Goal: Task Accomplishment & Management: Complete application form

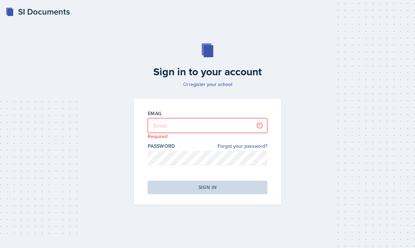
type input "[EMAIL_ADDRESS][DOMAIN_NAME]"
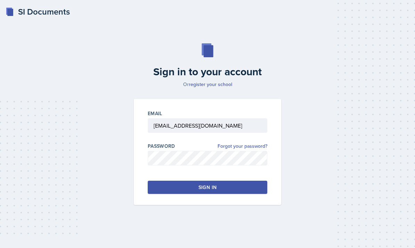
click at [195, 194] on button "Sign in" at bounding box center [207, 187] width 119 height 13
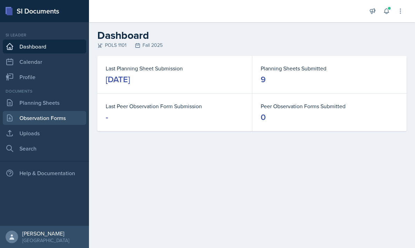
click at [44, 118] on link "Observation Forms" at bounding box center [44, 118] width 83 height 14
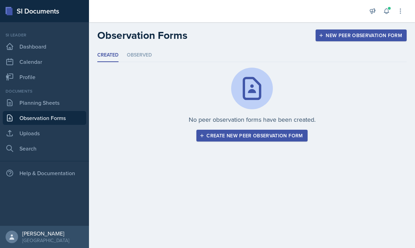
click at [247, 139] on button "Create new peer observation form" at bounding box center [251, 136] width 111 height 12
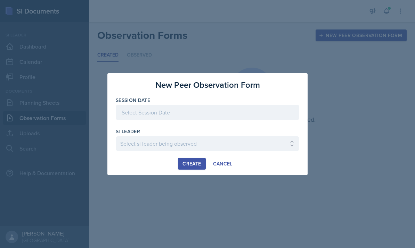
click at [193, 114] on div at bounding box center [207, 112] width 183 height 15
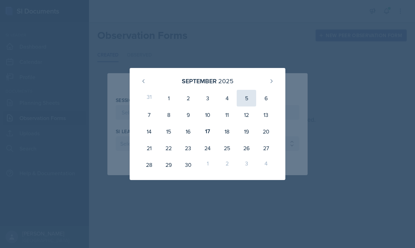
click at [241, 101] on div "5" at bounding box center [246, 98] width 19 height 17
type input "[DATE]"
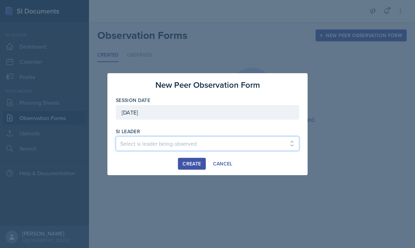
select select "75a20c42-f955-4c0a-9132-0a29a47220a7"
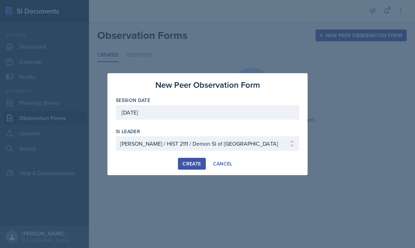
click at [186, 166] on div "Create" at bounding box center [191, 164] width 18 height 6
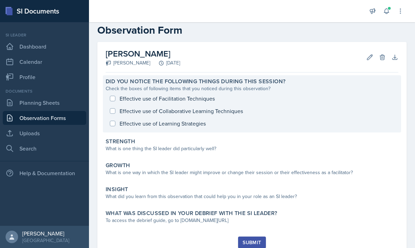
scroll to position [12, 0]
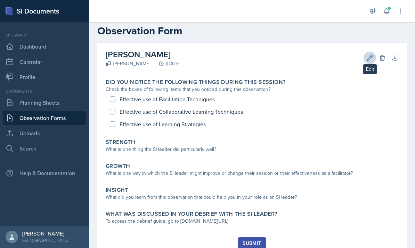
click at [370, 56] on icon at bounding box center [369, 58] width 7 height 7
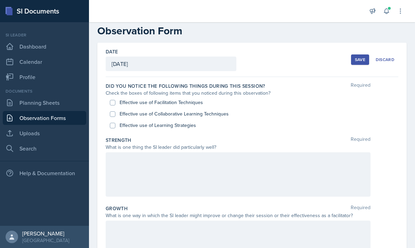
click at [166, 68] on div "[DATE]" at bounding box center [171, 64] width 131 height 15
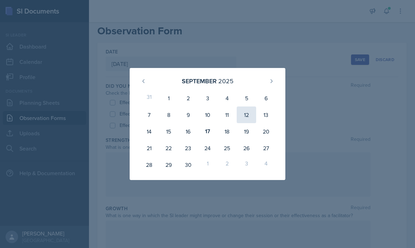
click at [245, 117] on div "12" at bounding box center [246, 115] width 19 height 17
type input "[DATE]"
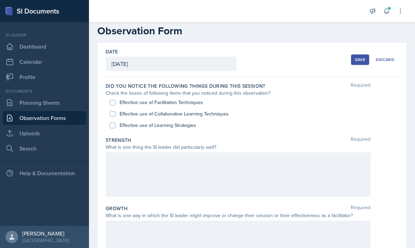
scroll to position [21, 0]
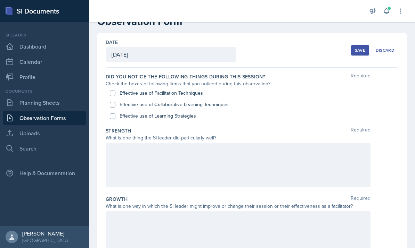
click at [187, 95] on label "Effective use of Facilitation Techniques" at bounding box center [160, 93] width 83 height 7
click at [115, 95] on input "Effective use of Facilitation Techniques" at bounding box center [113, 94] width 6 height 6
checkbox input "true"
click at [189, 105] on label "Effective use of Collaborative Learning Techniques" at bounding box center [173, 104] width 109 height 7
click at [115, 105] on input "Effective use of Collaborative Learning Techniques" at bounding box center [113, 105] width 6 height 6
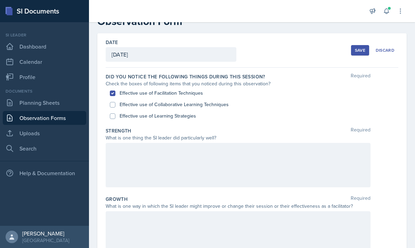
checkbox input "true"
click at [189, 117] on label "Effective use of Learning Strategies" at bounding box center [157, 116] width 76 height 7
click at [115, 117] on input "Effective use of Learning Strategies" at bounding box center [113, 117] width 6 height 6
checkbox input "true"
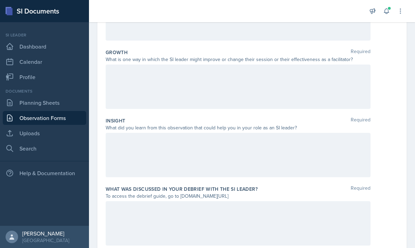
scroll to position [167, 0]
click at [314, 90] on div at bounding box center [238, 87] width 265 height 44
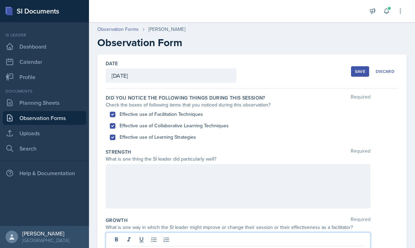
scroll to position [0, 0]
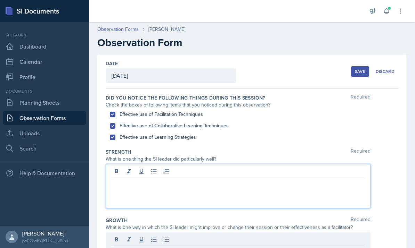
click at [248, 171] on div at bounding box center [238, 186] width 265 height 44
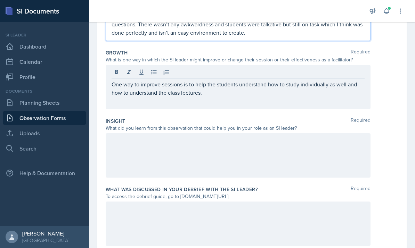
scroll to position [167, 0]
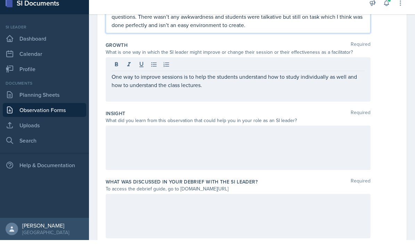
click at [253, 93] on div "One way to improve sessions is to help the students understand how to study ind…" at bounding box center [238, 87] width 265 height 44
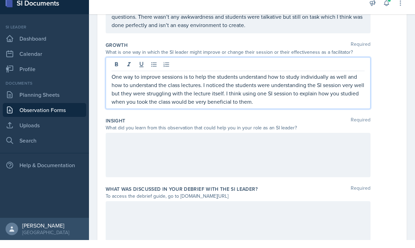
click at [273, 165] on div at bounding box center [238, 163] width 265 height 44
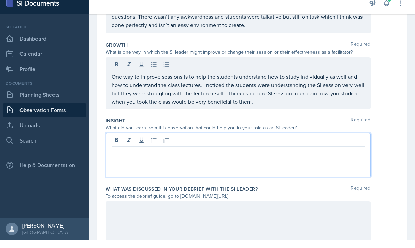
click at [297, 171] on div at bounding box center [238, 163] width 265 height 44
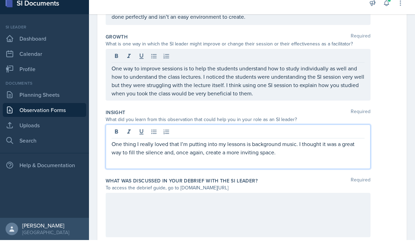
scroll to position [175, 0]
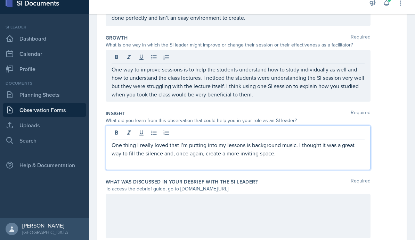
click at [291, 202] on div at bounding box center [238, 224] width 265 height 44
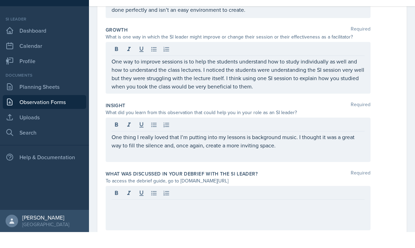
scroll to position [26, 0]
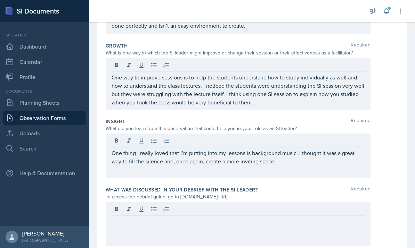
drag, startPoint x: 257, startPoint y: 155, endPoint x: 202, endPoint y: 152, distance: 54.9
click at [202, 152] on div "Did you notice the following things during this session? Required Check the box…" at bounding box center [252, 86] width 292 height 344
drag, startPoint x: 179, startPoint y: 173, endPoint x: 241, endPoint y: 175, distance: 62.9
click at [241, 184] on div "What was discussed in your debrief with the SI Leader? Required To access the d…" at bounding box center [252, 218] width 292 height 68
copy div "[DOMAIN_NAME][URL]"
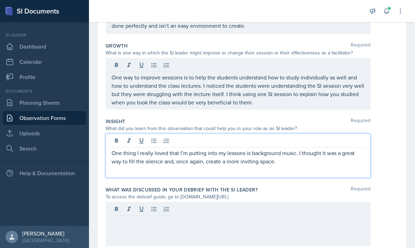
click at [328, 149] on p "One thing I really loved that I’m putting into my lessons is background music. …" at bounding box center [237, 157] width 253 height 17
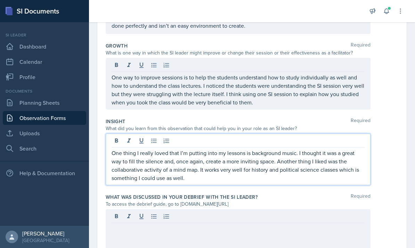
click at [332, 209] on div at bounding box center [238, 231] width 265 height 44
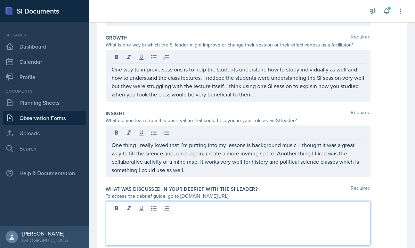
scroll to position [182, 0]
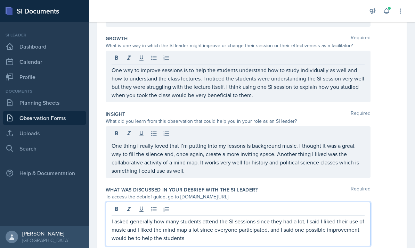
click at [344, 217] on p "I asked generally how many students attend the SI sessions since they had a lot…" at bounding box center [237, 229] width 253 height 25
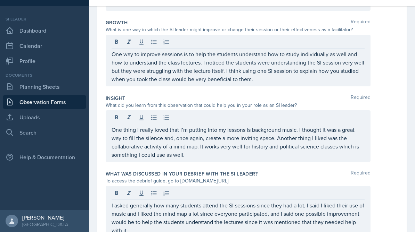
click at [379, 202] on div "I asked generally how many students attend the SI sessions since they had a lot…" at bounding box center [252, 228] width 292 height 52
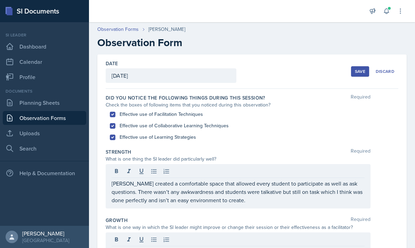
scroll to position [0, 0]
click at [366, 66] on button "Save" at bounding box center [360, 71] width 18 height 10
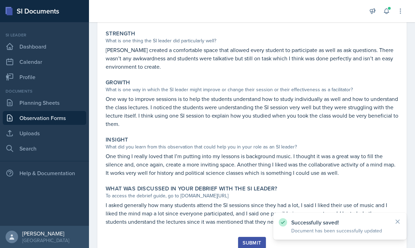
scroll to position [120, 0]
click at [243, 241] on div "Submit" at bounding box center [251, 244] width 18 height 6
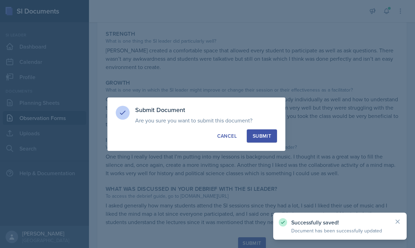
click at [265, 141] on button "Submit" at bounding box center [262, 136] width 30 height 13
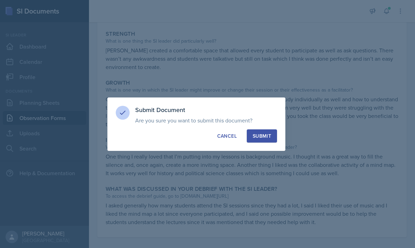
scroll to position [100, 0]
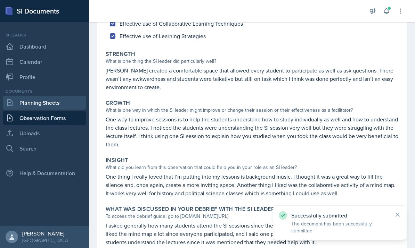
click at [64, 96] on link "Planning Sheets" at bounding box center [44, 103] width 83 height 14
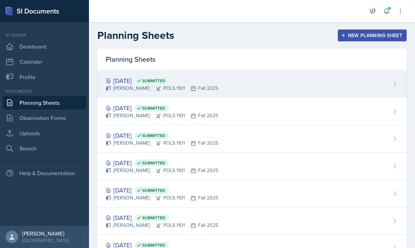
click at [246, 95] on div "[DATE] Submitted Malk Almimar POLS 1101 Fall 2025" at bounding box center [251, 84] width 309 height 27
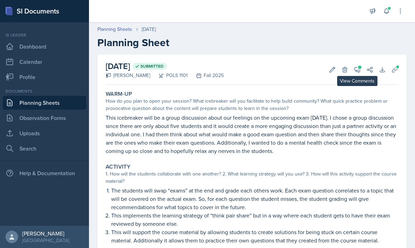
click at [357, 71] on icon at bounding box center [357, 69] width 7 height 7
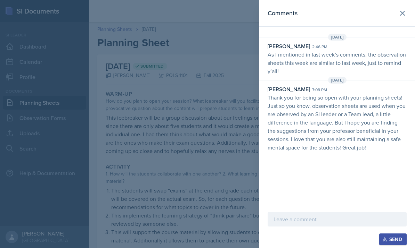
click at [403, 40] on div "[DATE]" at bounding box center [337, 37] width 156 height 7
click at [402, 40] on div "[DATE]" at bounding box center [337, 37] width 156 height 7
click at [407, 43] on div "[PERSON_NAME] 2:46 pm As I mentioned in last week’s comments, the observation s…" at bounding box center [337, 58] width 156 height 33
click at [400, 38] on div "[DATE]" at bounding box center [337, 37] width 156 height 7
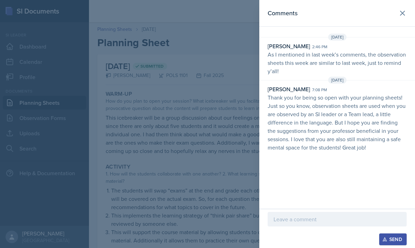
click at [235, 136] on div at bounding box center [207, 124] width 415 height 248
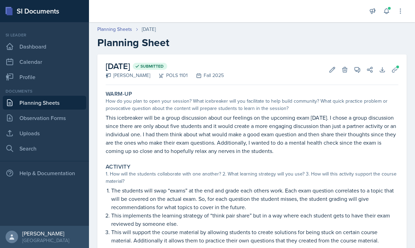
click at [30, 105] on link "Planning Sheets" at bounding box center [44, 103] width 83 height 14
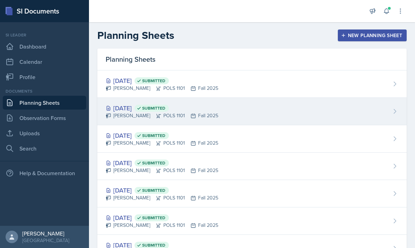
click at [244, 120] on div "[DATE] Submitted Malk Almimar POLS 1101 Fall 2025" at bounding box center [251, 111] width 309 height 27
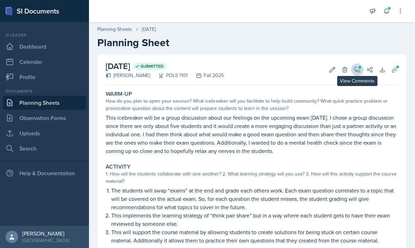
click at [359, 67] on span at bounding box center [359, 67] width 3 height 3
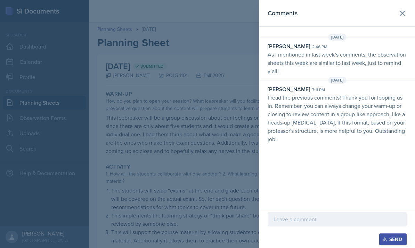
click at [400, 37] on div "[DATE]" at bounding box center [337, 37] width 156 height 7
click at [402, 41] on div "[DATE] Malk Almimar 2:46 pm As I mentioned in last week’s comments, the observa…" at bounding box center [337, 55] width 156 height 42
